Goal: Task Accomplishment & Management: Complete application form

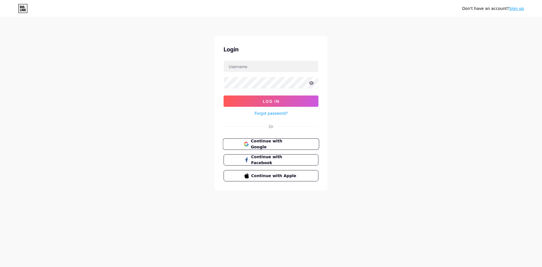
click at [272, 142] on span "Continue with Google" at bounding box center [274, 144] width 47 height 12
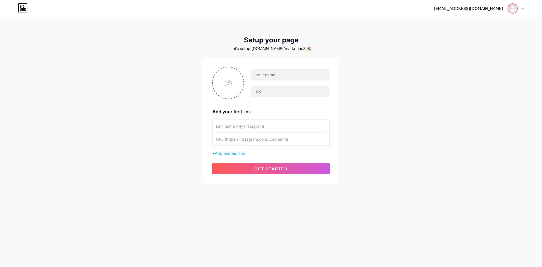
click at [511, 4] on img at bounding box center [512, 8] width 9 height 9
click at [489, 28] on link "Dashboard" at bounding box center [489, 23] width 70 height 15
click at [267, 75] on input "text" at bounding box center [290, 74] width 78 height 11
type input "corporaciondieselfs@gmail.com"
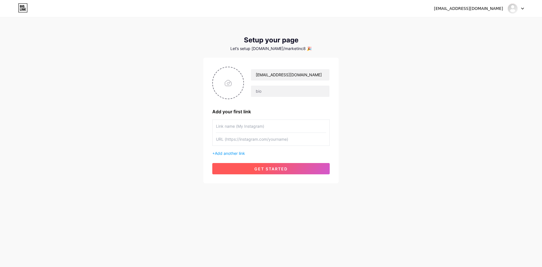
click at [257, 166] on span "get started" at bounding box center [270, 168] width 33 height 5
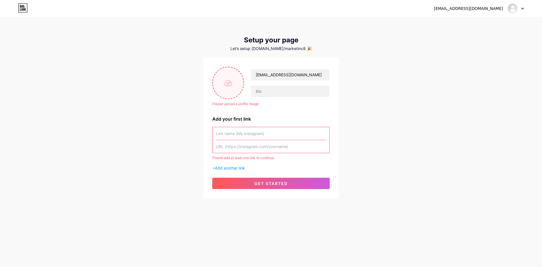
click at [232, 78] on input "file" at bounding box center [228, 82] width 30 height 31
type input "C:\fakepath\LOGOTIPO.JPG"
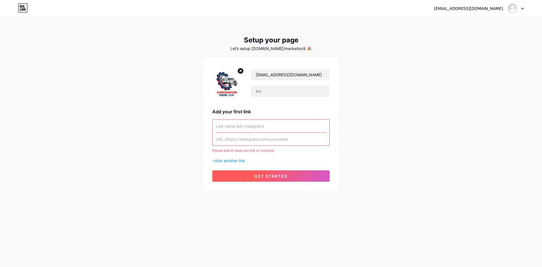
click at [265, 178] on span "get started" at bounding box center [270, 176] width 33 height 5
click at [263, 172] on button "get started" at bounding box center [270, 175] width 117 height 11
click at [244, 126] on input "text" at bounding box center [271, 126] width 110 height 13
click at [23, 10] on icon at bounding box center [22, 9] width 1 height 3
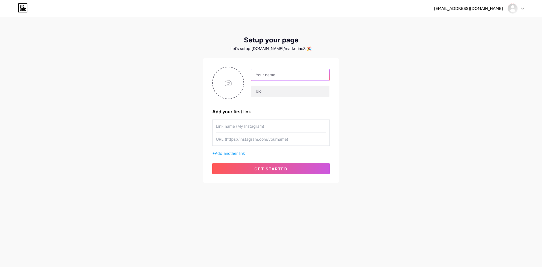
click at [268, 78] on input "text" at bounding box center [290, 74] width 78 height 11
type input "corporaciondieselfs@gmail.com"
click at [220, 77] on input "file" at bounding box center [228, 82] width 30 height 31
type input "C:\fakepath\LOGOTIPO.JPG"
click at [257, 125] on input "text" at bounding box center [271, 126] width 110 height 13
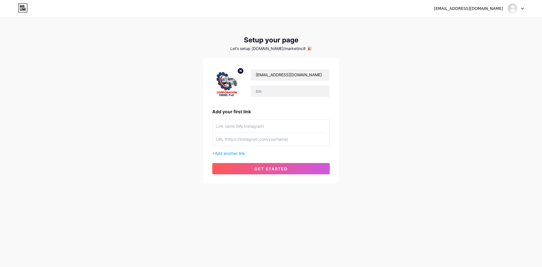
paste input "https://www.instagram.com/corporaciondieselfs/"
type input "https://www.instagram.com/corporaciondieselfs/"
click at [244, 143] on input "text" at bounding box center [271, 139] width 110 height 13
paste input "https://www.instagram.com/corporaciondieselfs/"
type input "https://www.instagram.com/corporaciondieselfs/"
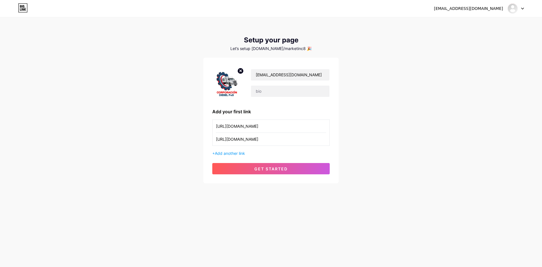
click at [251, 161] on div "corporaciondieselfs@gmail.com Add your first link https://www.instagram.com/cor…" at bounding box center [270, 121] width 117 height 108
click at [250, 167] on button "get started" at bounding box center [270, 168] width 117 height 11
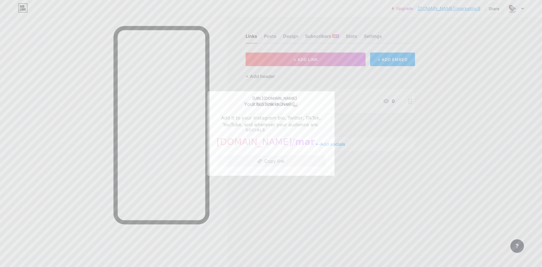
click at [424, 191] on div at bounding box center [271, 133] width 542 height 267
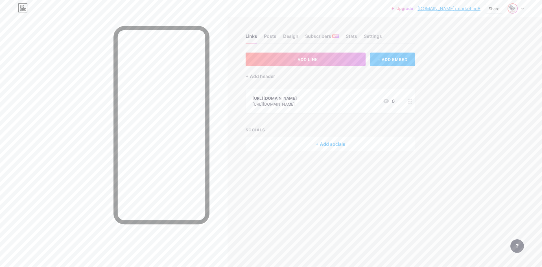
click at [516, 9] on img at bounding box center [512, 8] width 9 height 9
click at [268, 36] on div "Posts" at bounding box center [270, 38] width 12 height 10
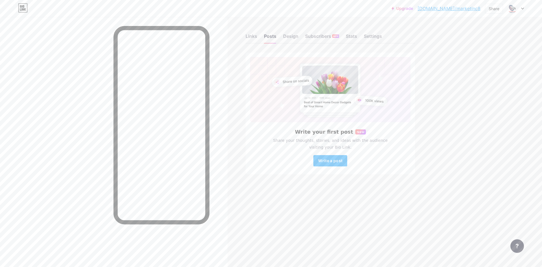
click at [25, 7] on icon at bounding box center [23, 7] width 10 height 9
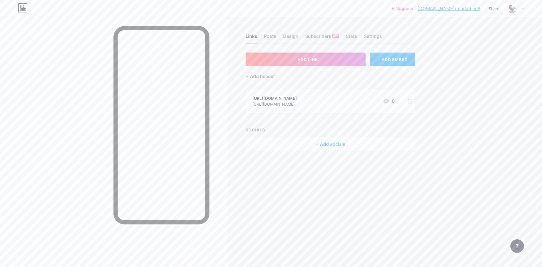
click at [25, 7] on icon at bounding box center [23, 7] width 10 height 9
